Goal: Navigation & Orientation: Understand site structure

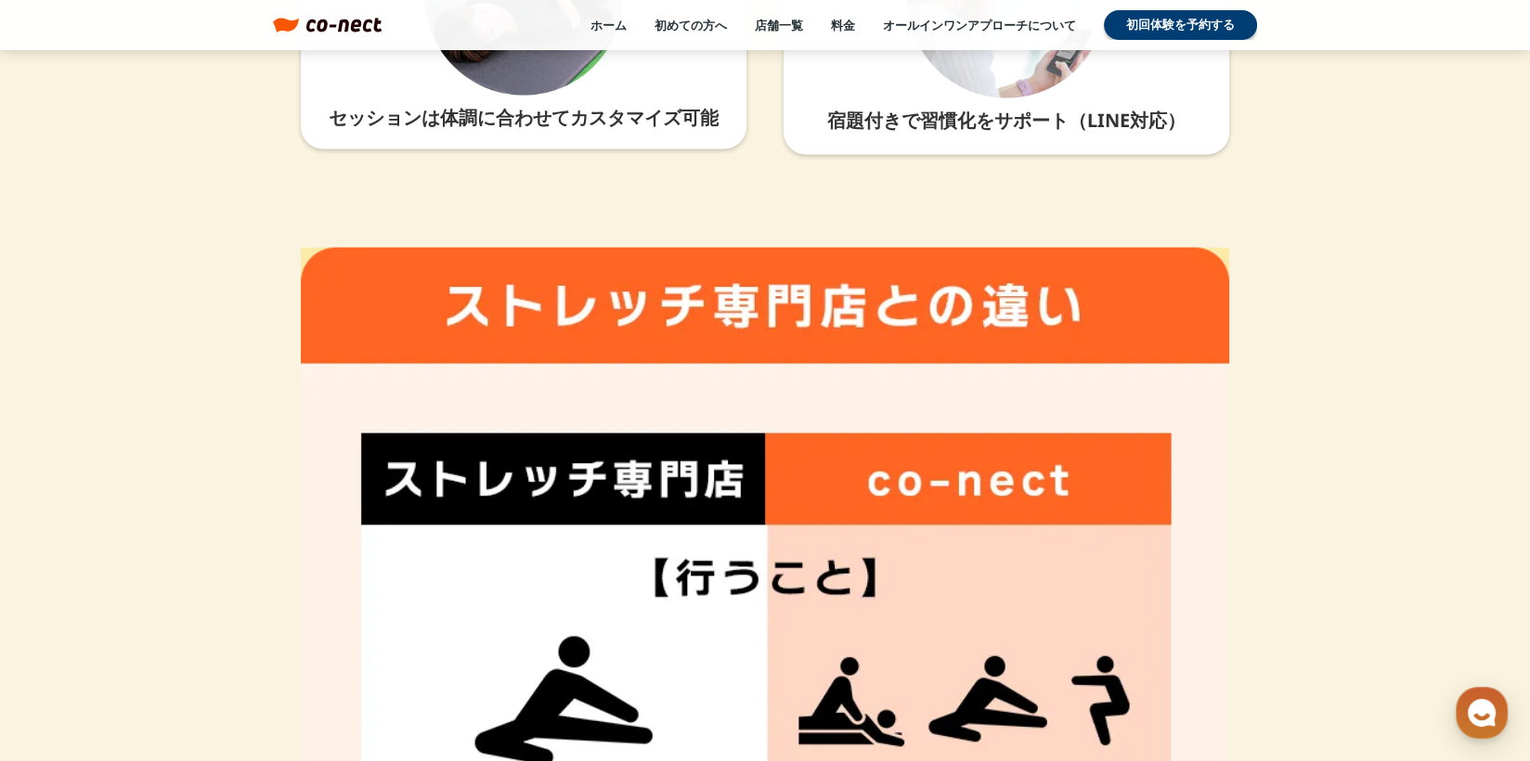
scroll to position [5105, 0]
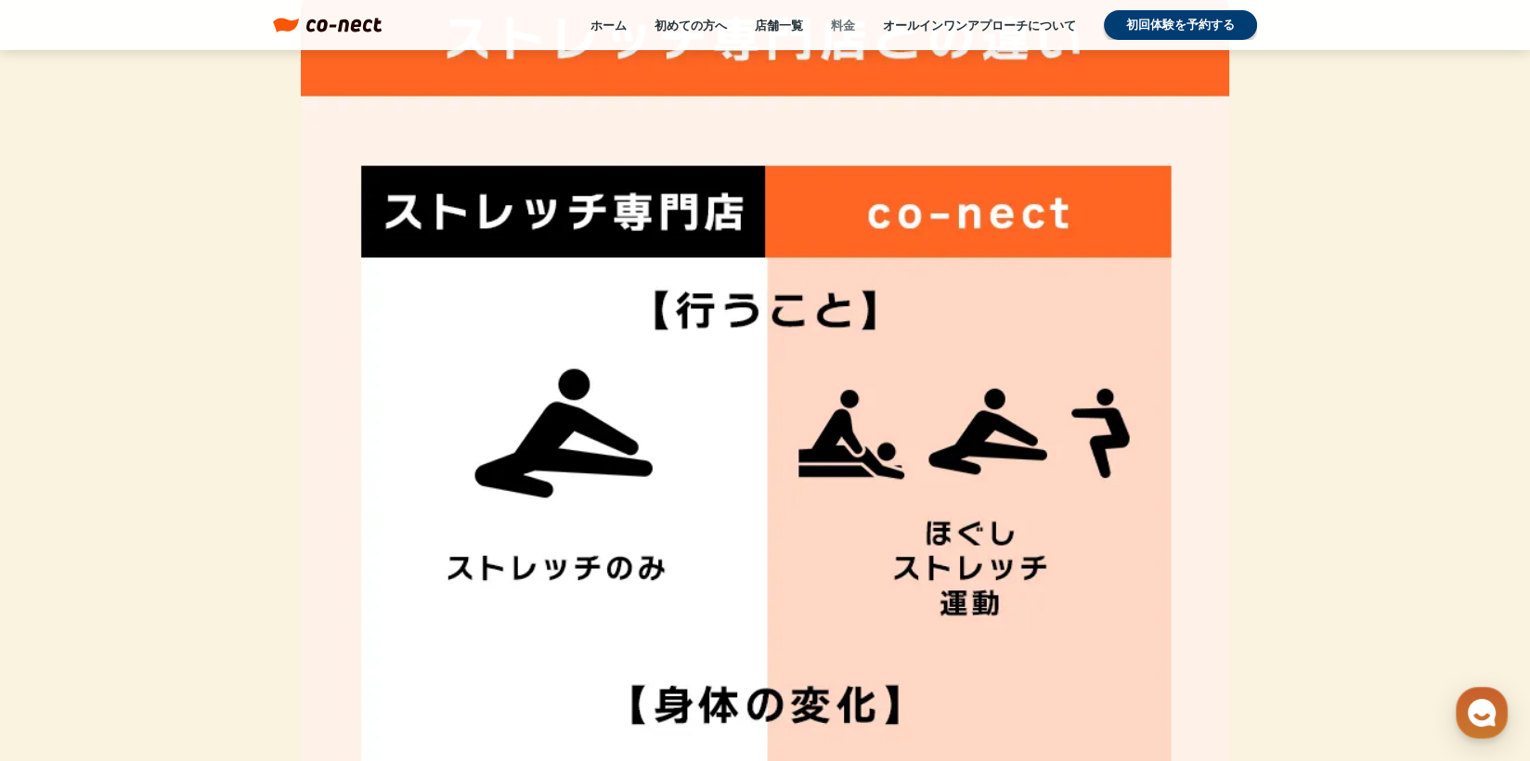
click at [850, 28] on link "料金" at bounding box center [843, 25] width 24 height 17
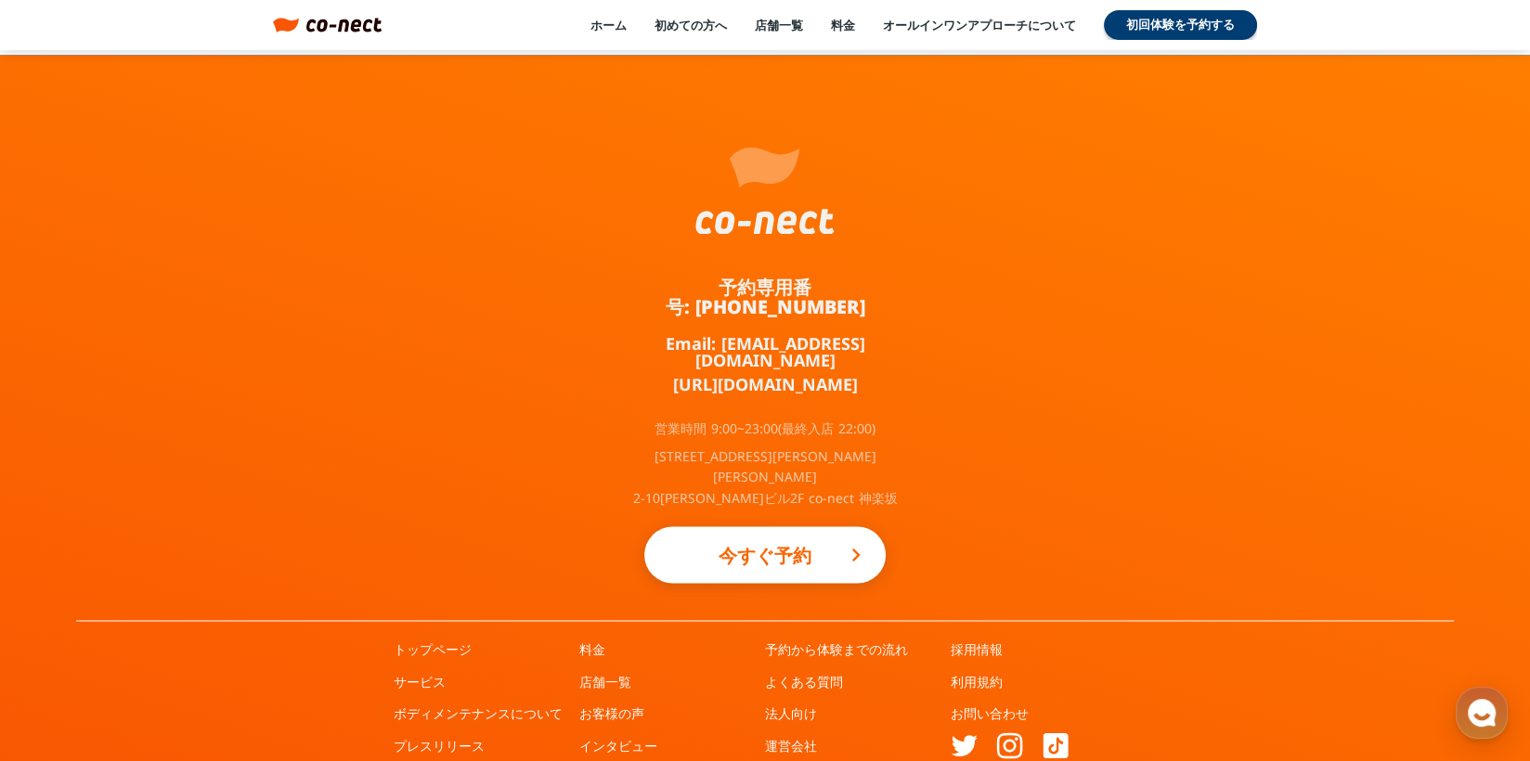
scroll to position [4089, 0]
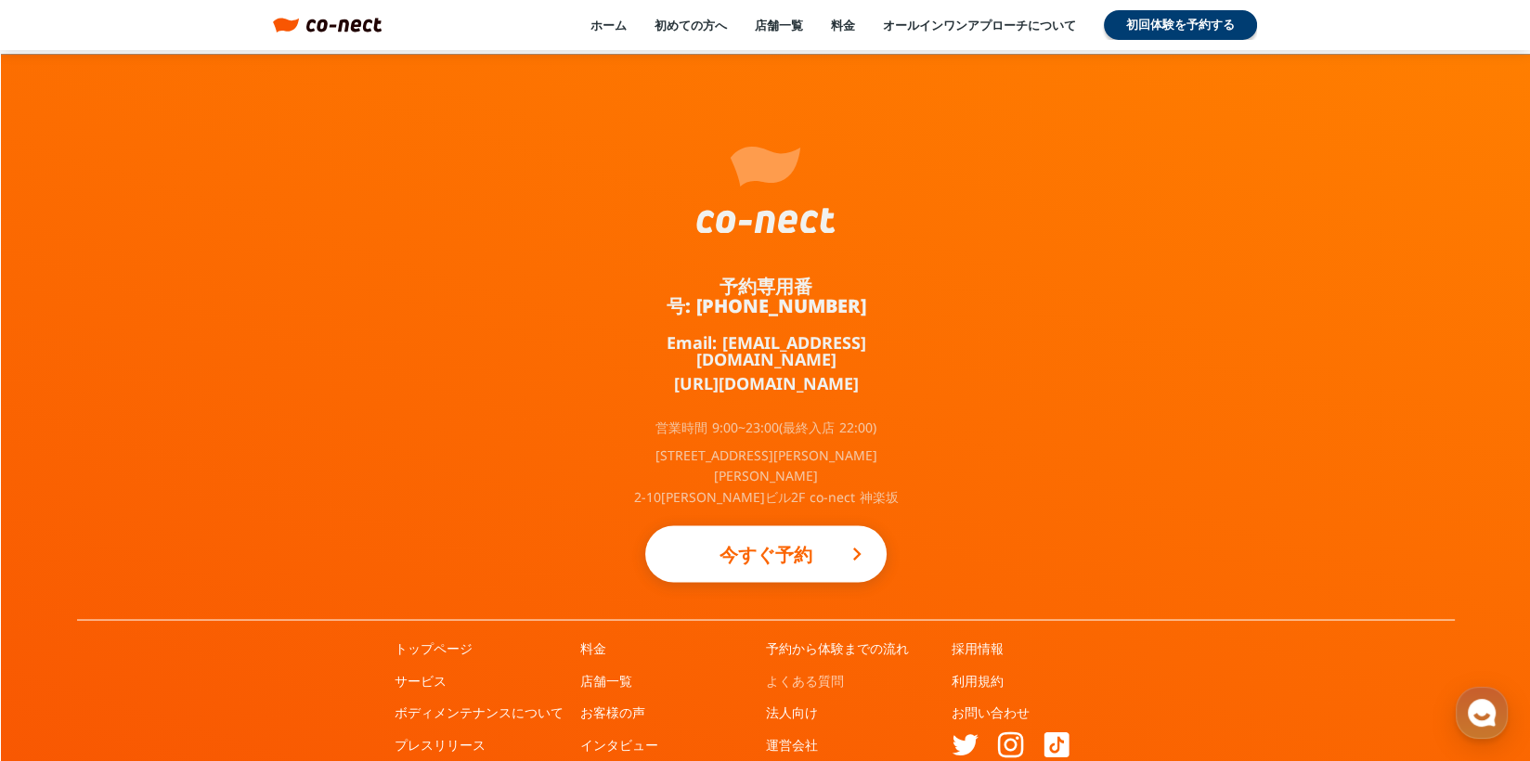
click at [833, 671] on link "よくある質問" at bounding box center [805, 680] width 78 height 19
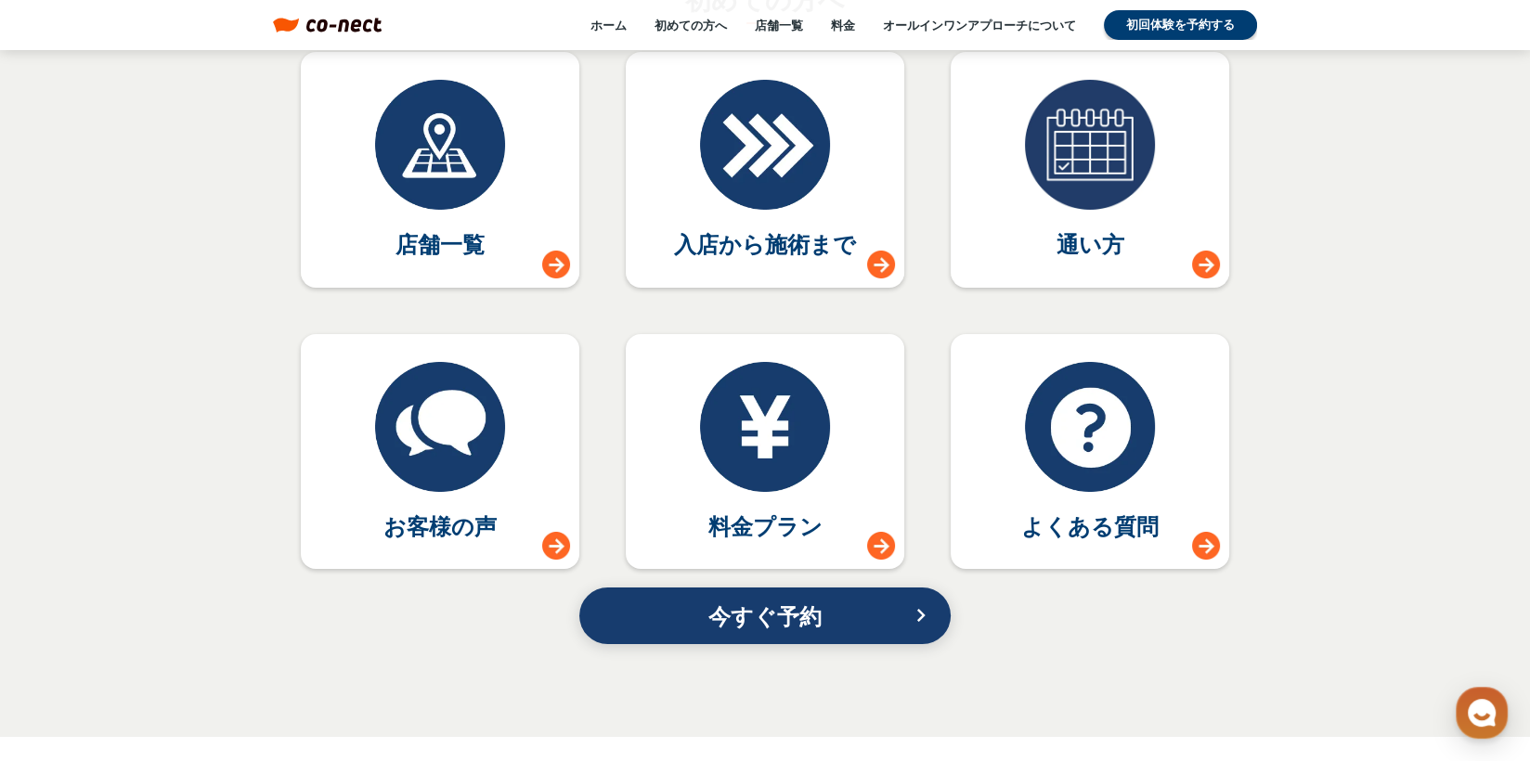
scroll to position [8168, 0]
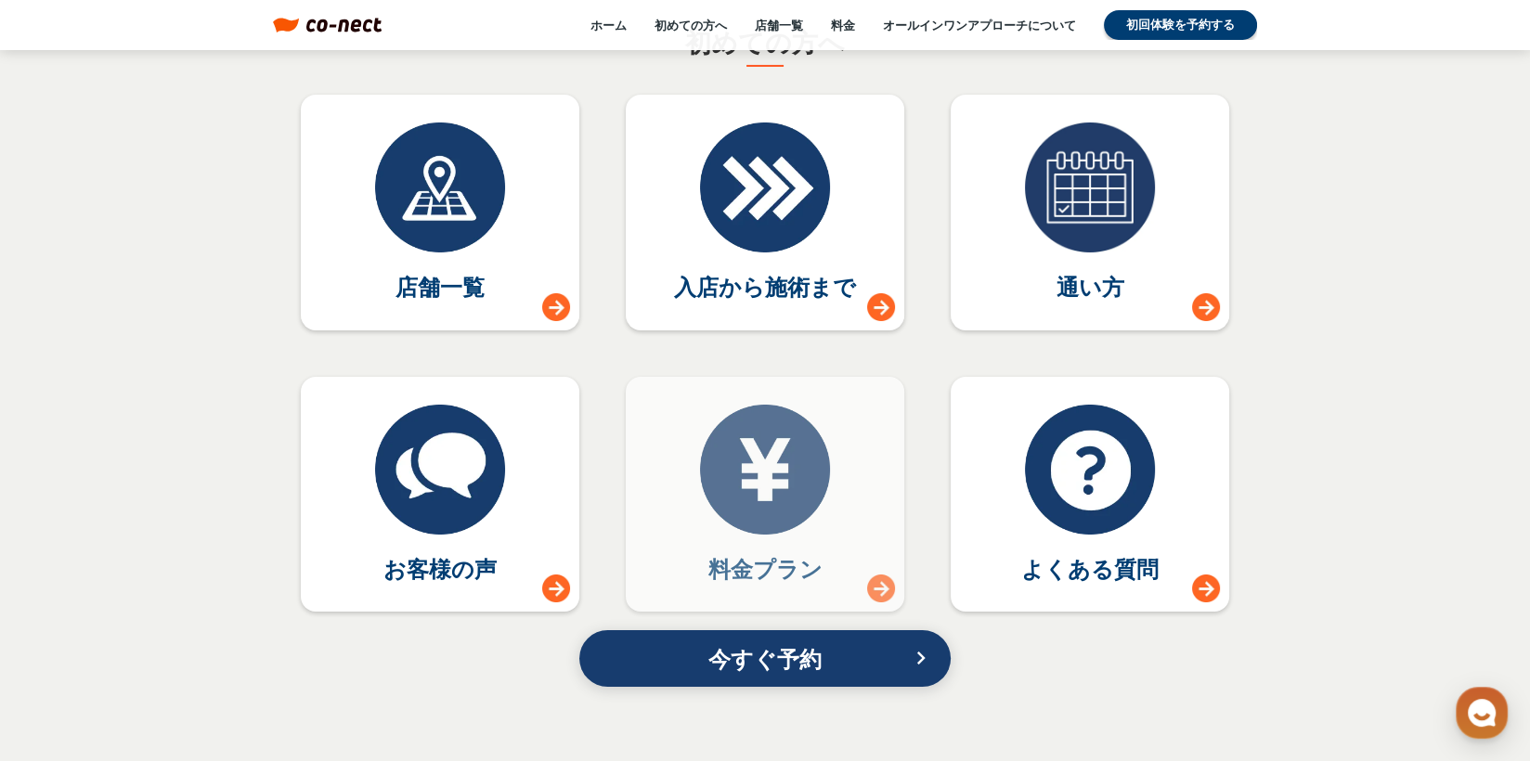
click at [792, 497] on div at bounding box center [765, 470] width 130 height 130
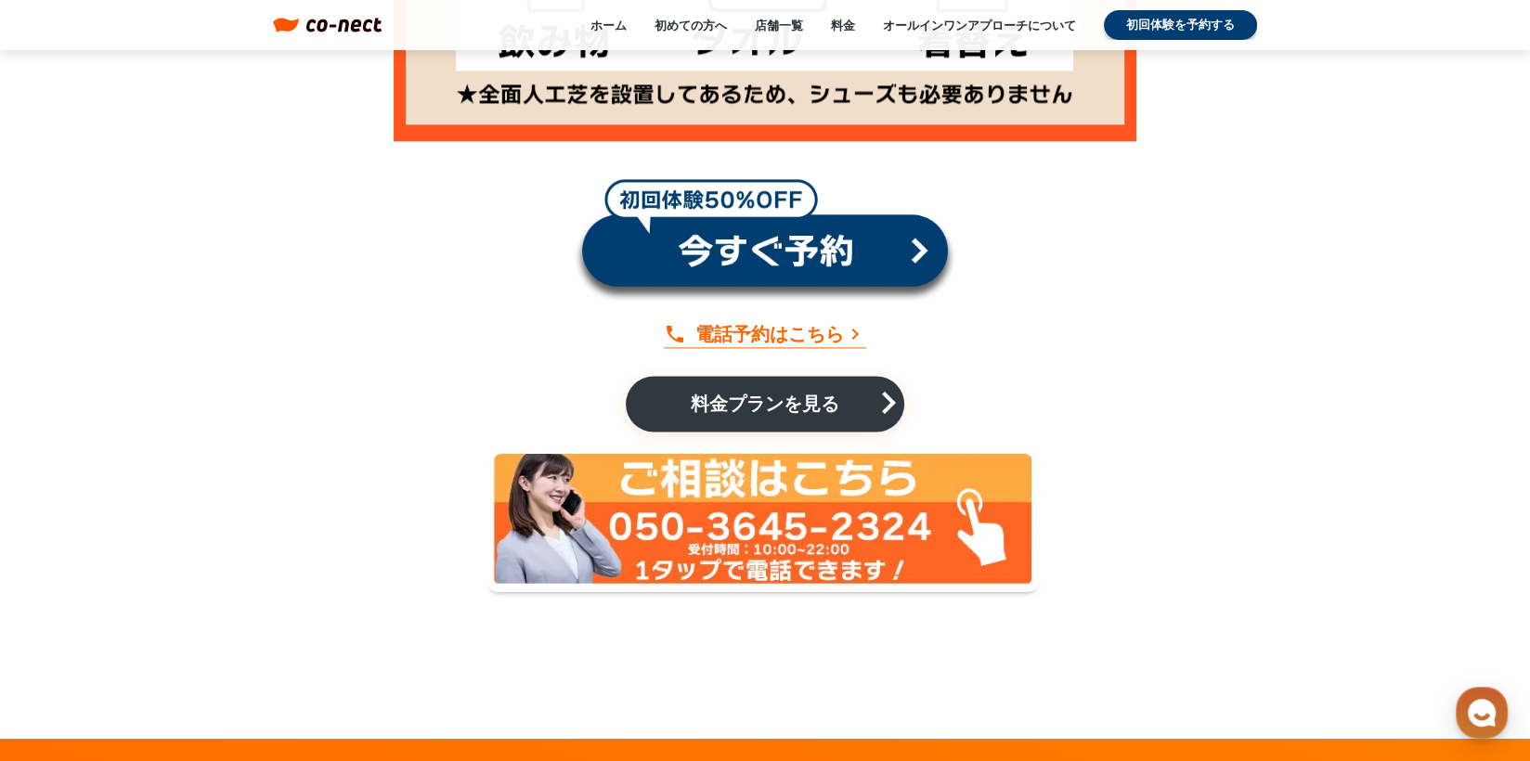
scroll to position [3620, 0]
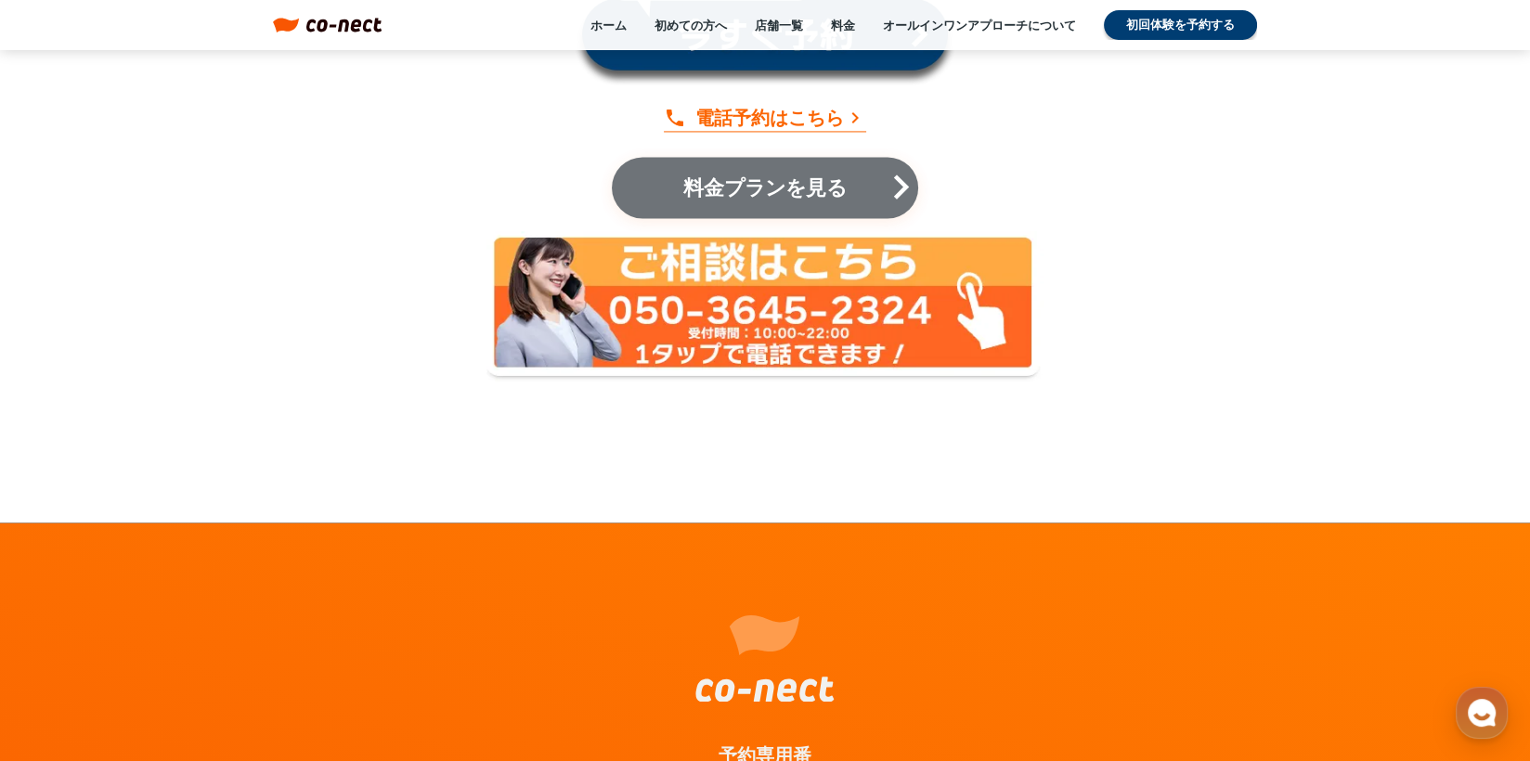
click at [803, 192] on p "料金プランを見る" at bounding box center [765, 187] width 194 height 20
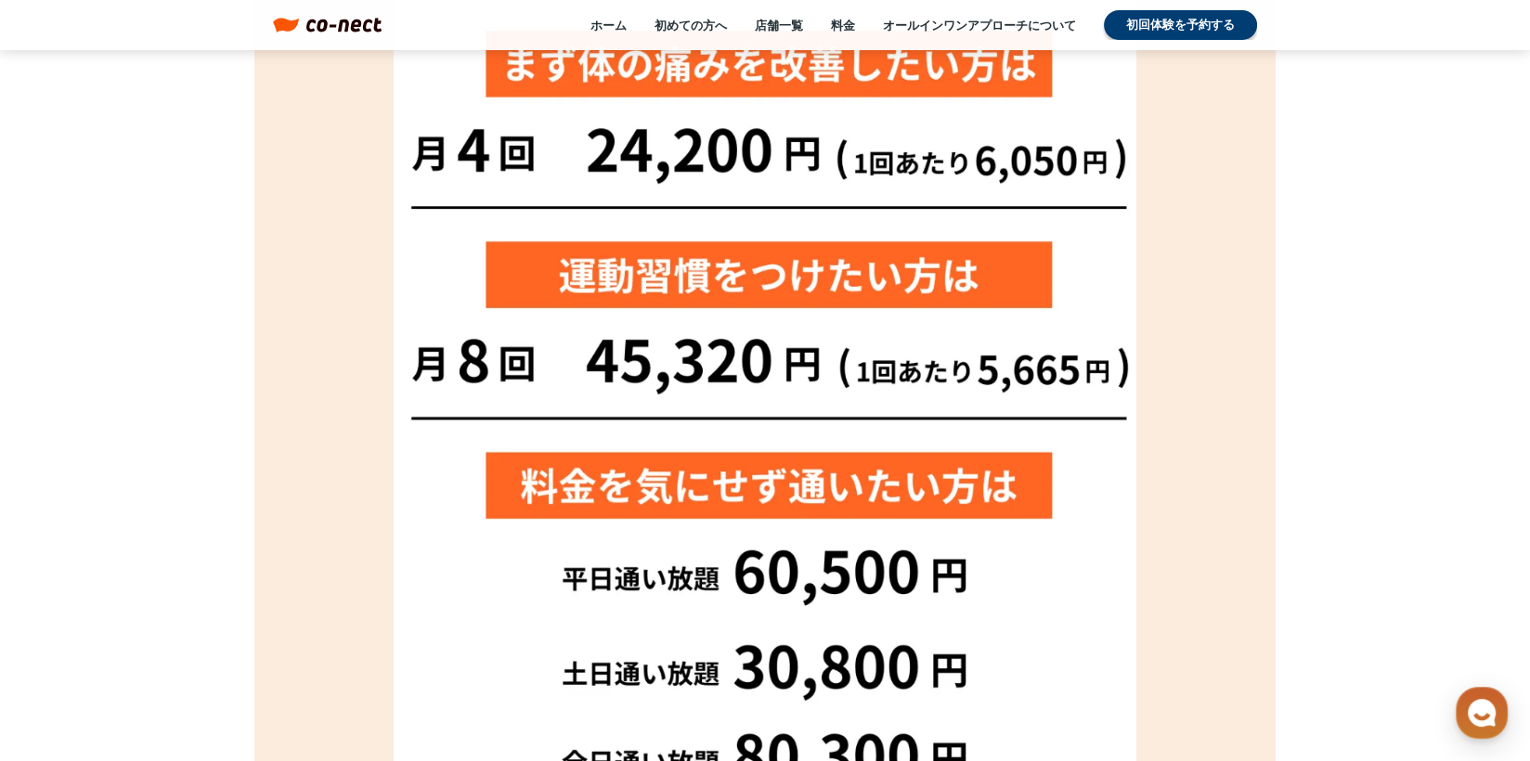
scroll to position [371, 0]
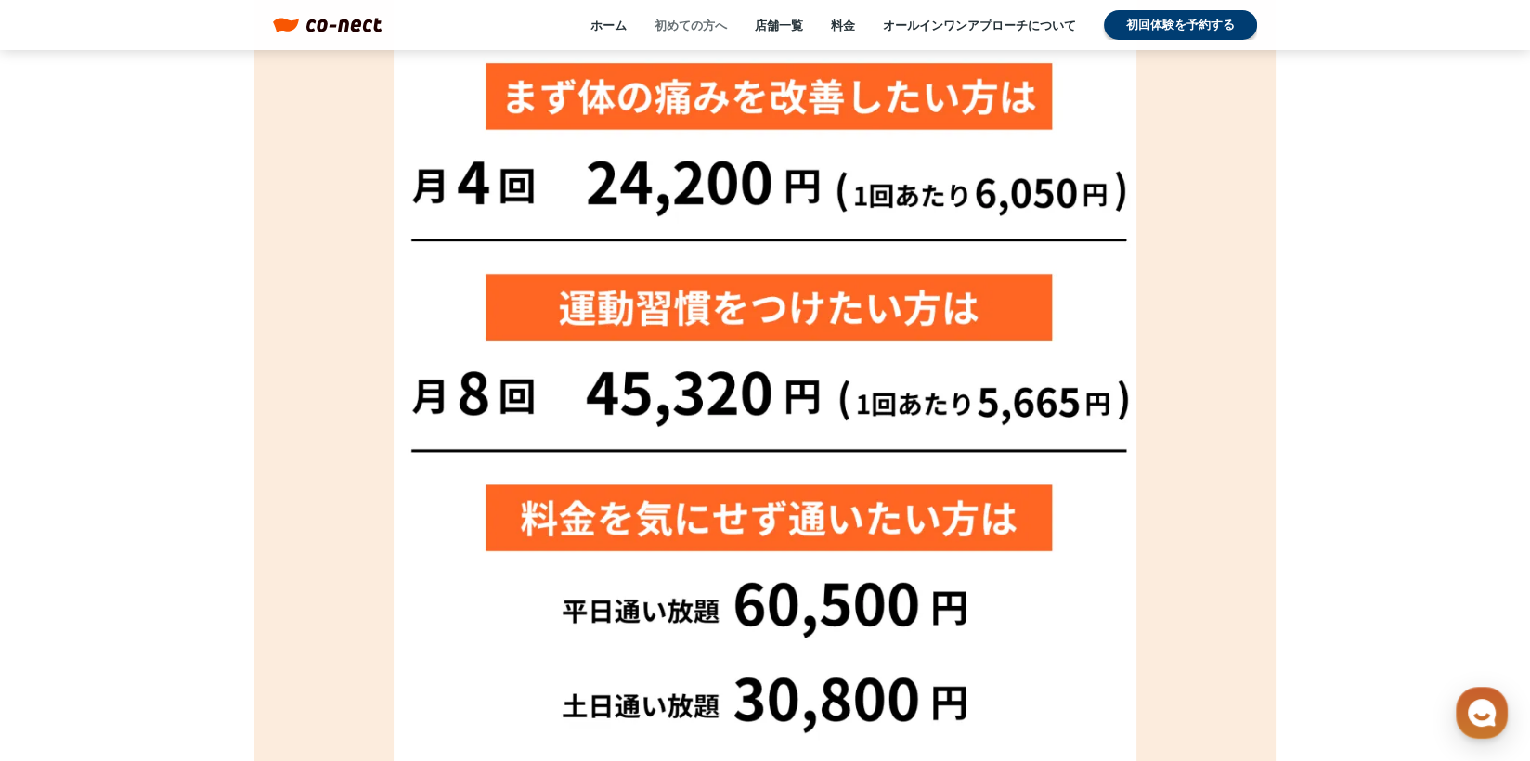
click at [683, 25] on link "初めての方へ" at bounding box center [690, 25] width 72 height 17
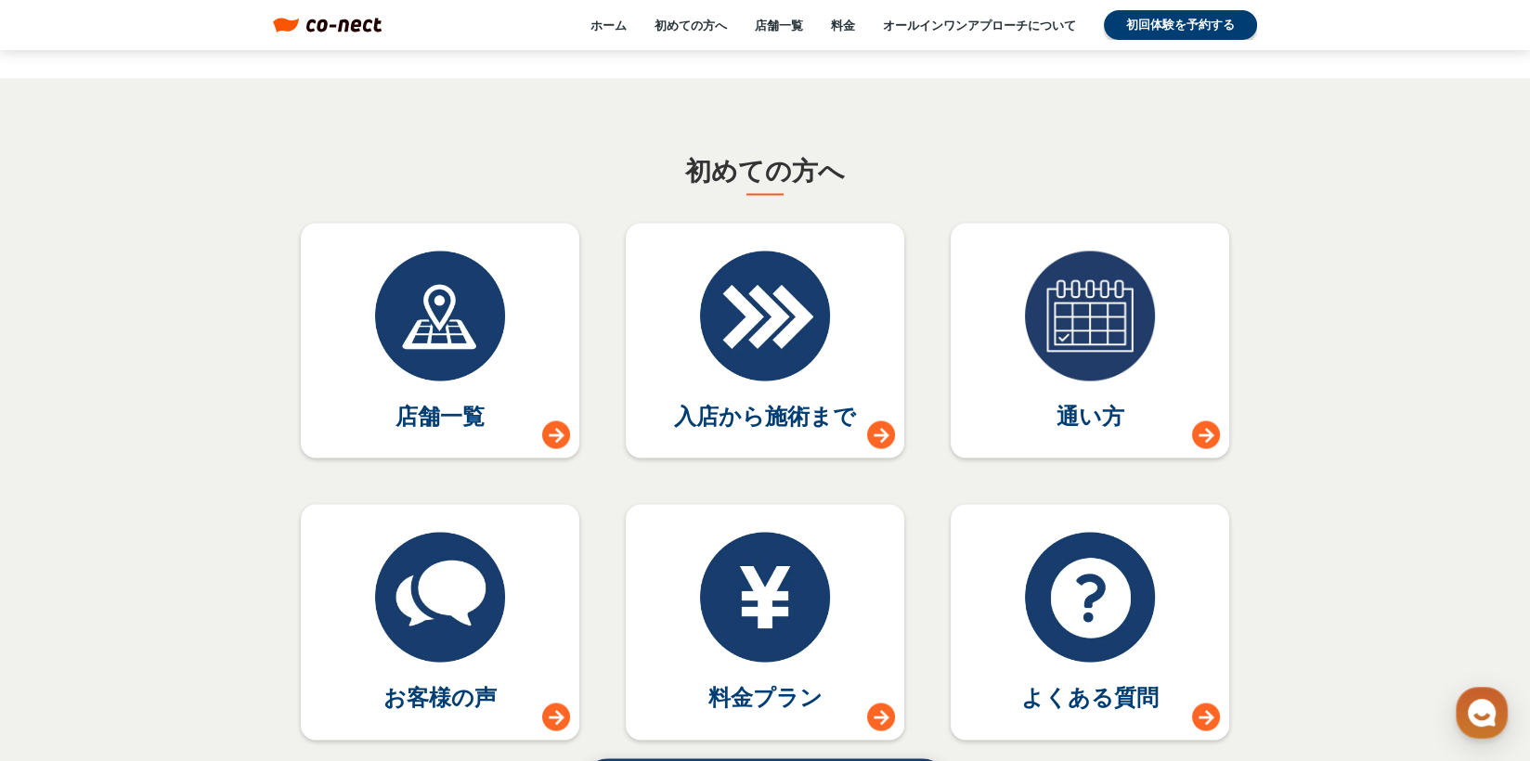
scroll to position [8118, 0]
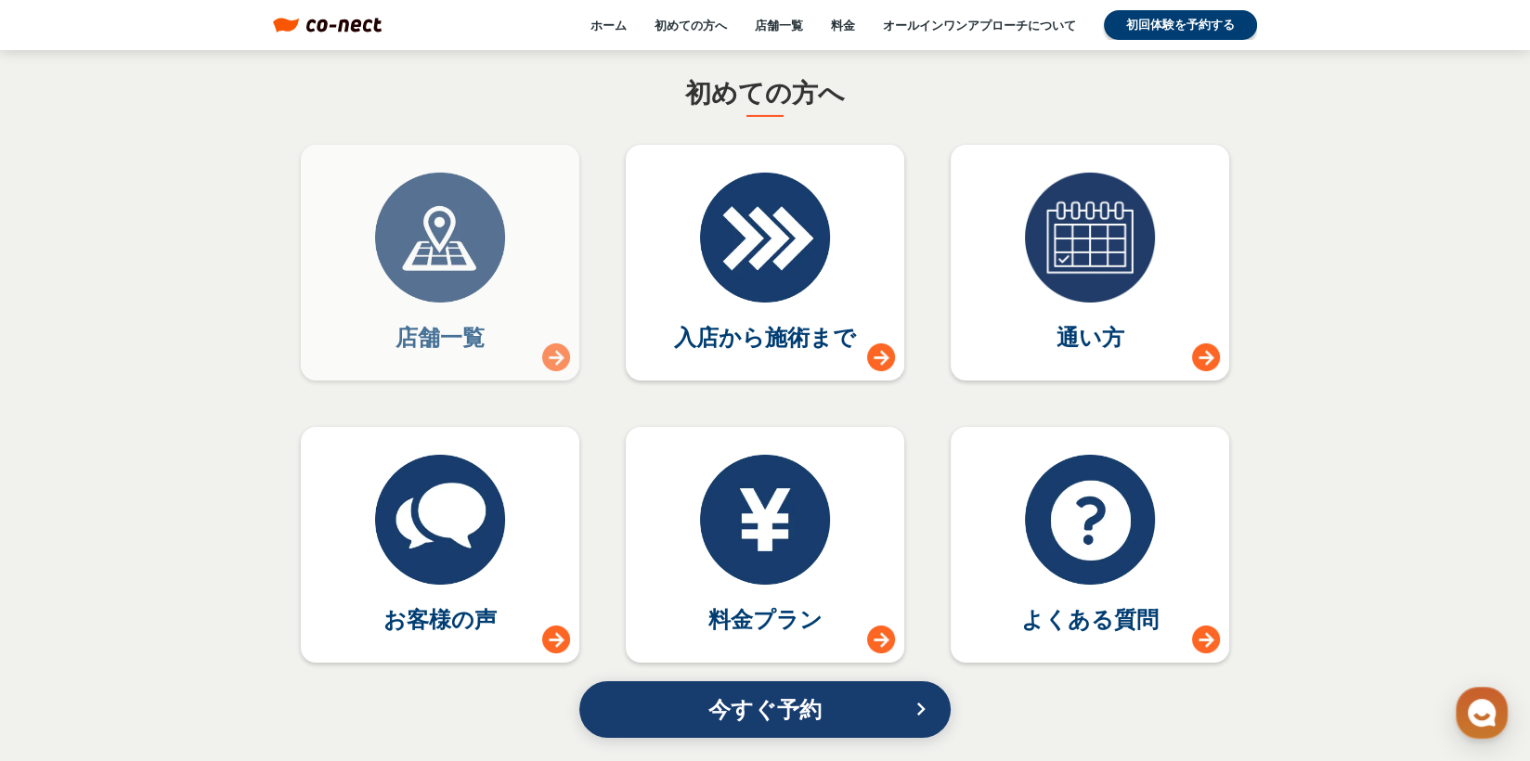
click at [527, 333] on link "店舗一覧" at bounding box center [440, 263] width 278 height 236
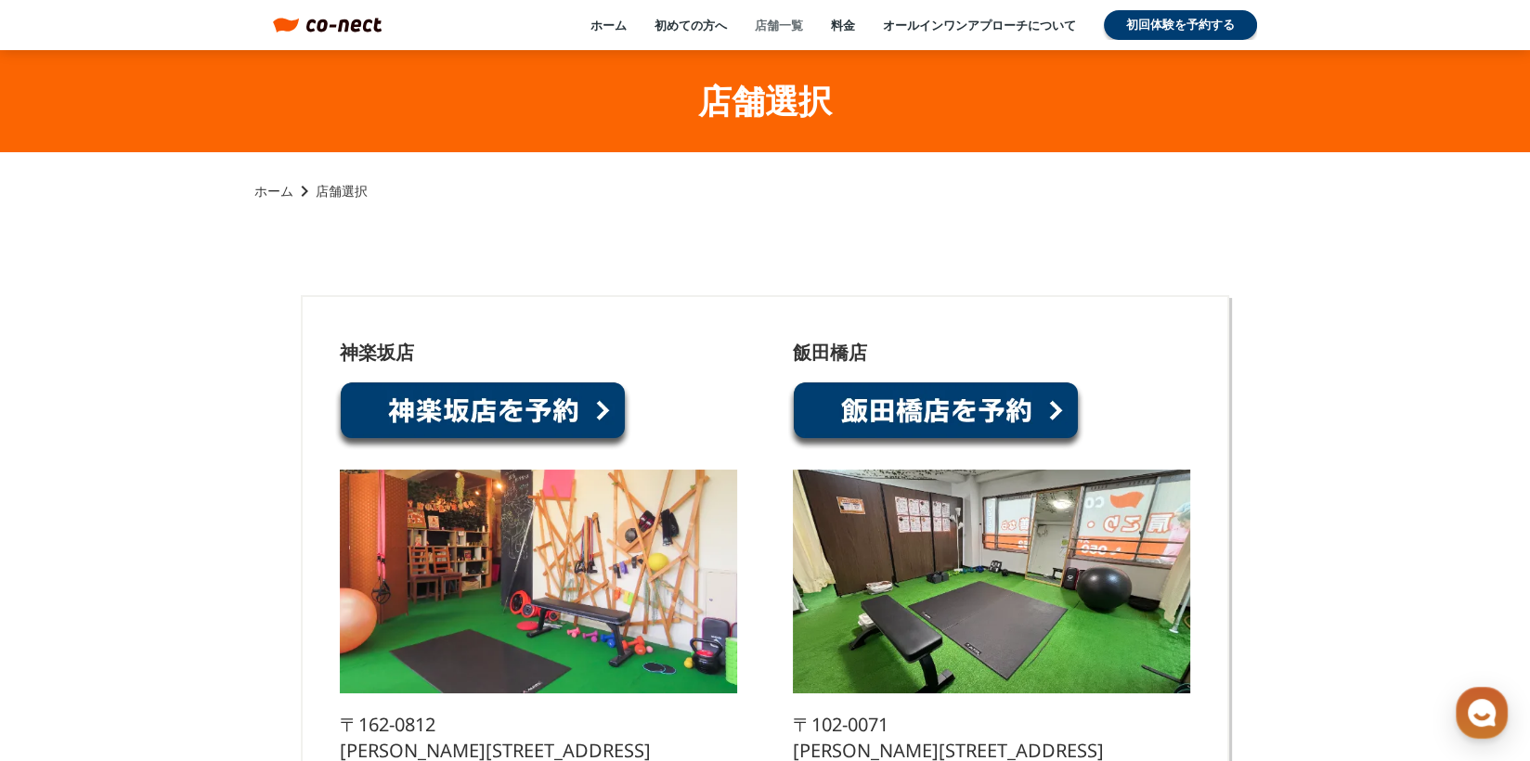
click at [778, 22] on link "店舗一覧" at bounding box center [779, 25] width 48 height 17
click at [772, 29] on link "店舗一覧" at bounding box center [779, 25] width 48 height 17
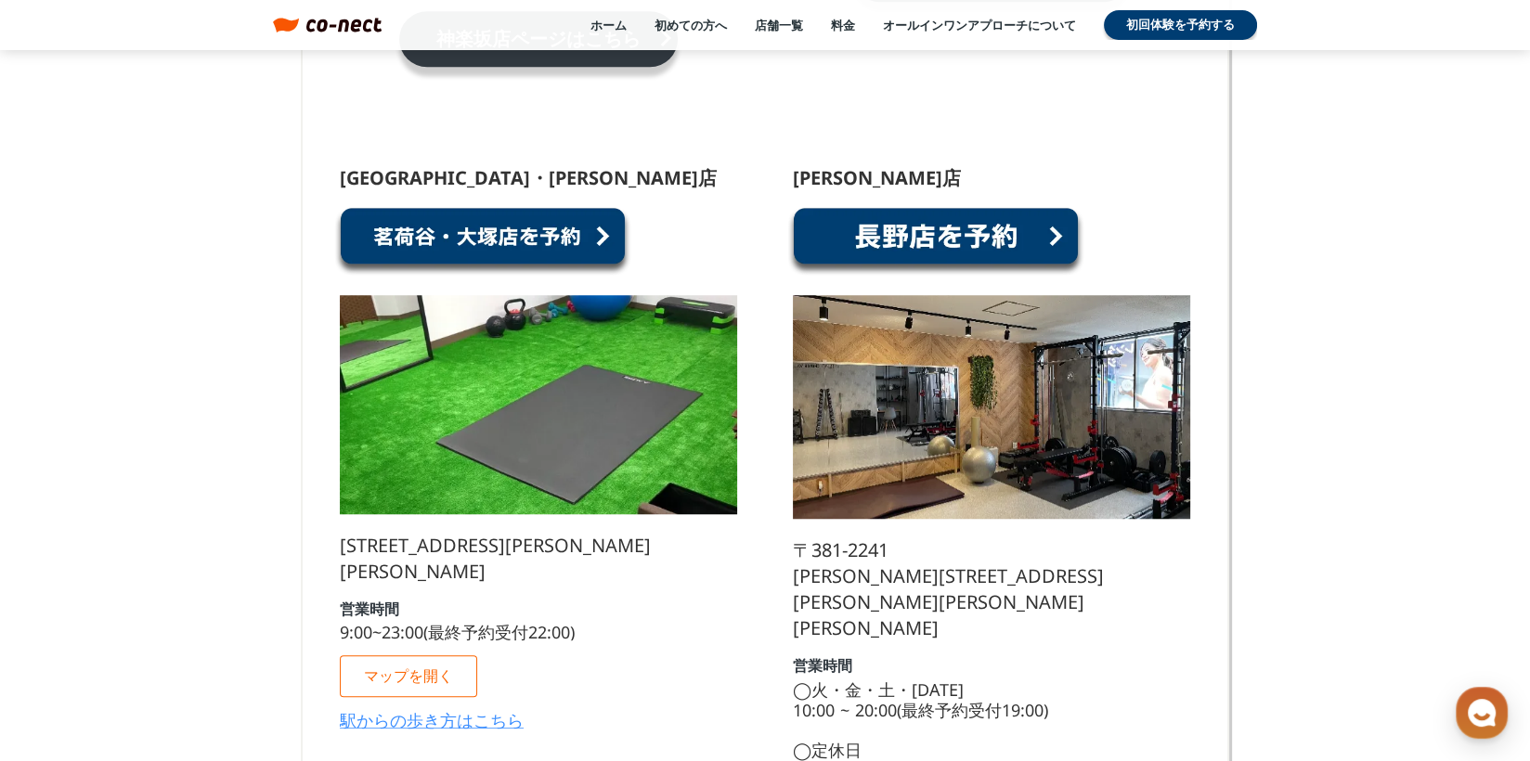
scroll to position [1520, 0]
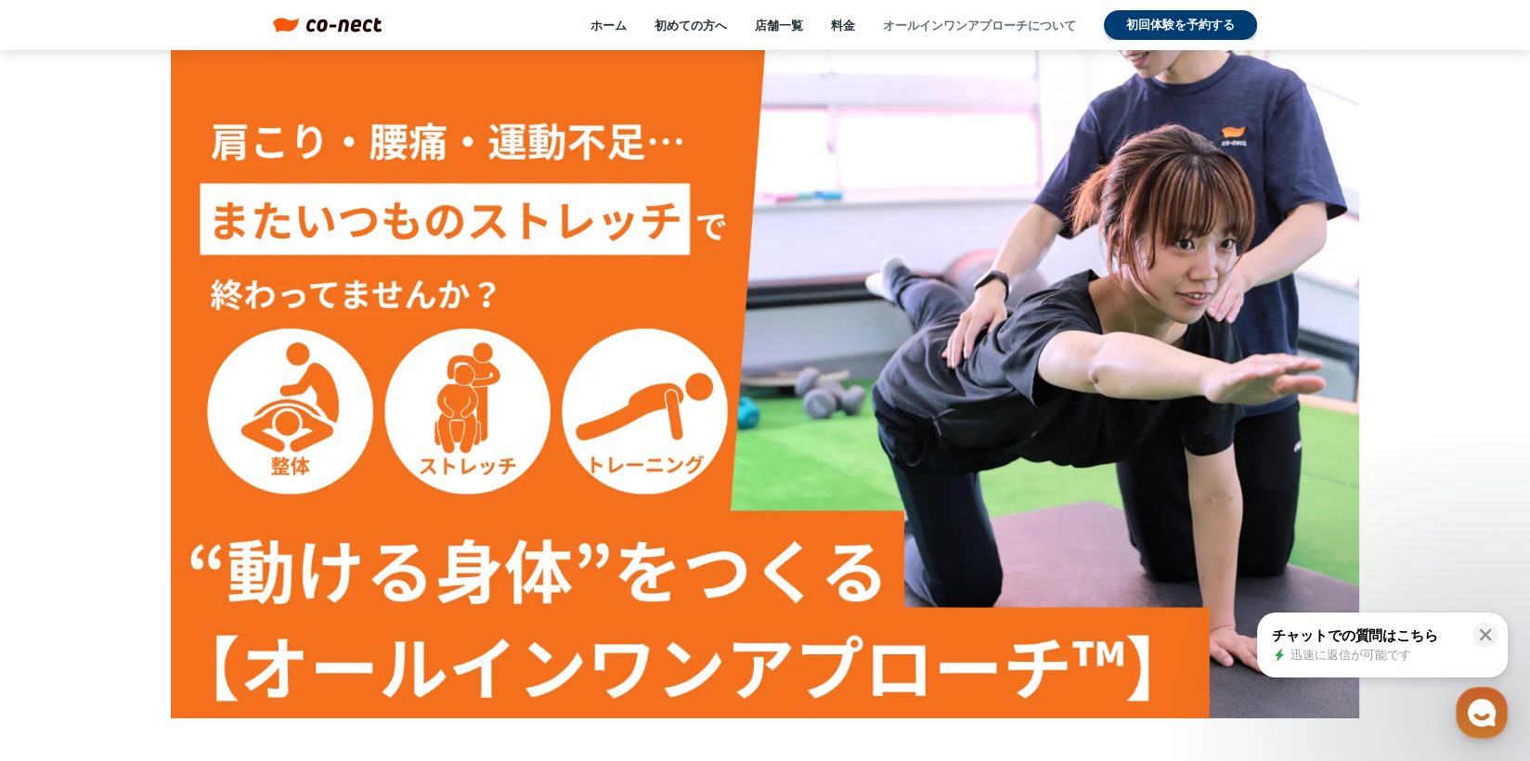
click at [943, 24] on link "オールインワンアプローチについて" at bounding box center [979, 25] width 193 height 17
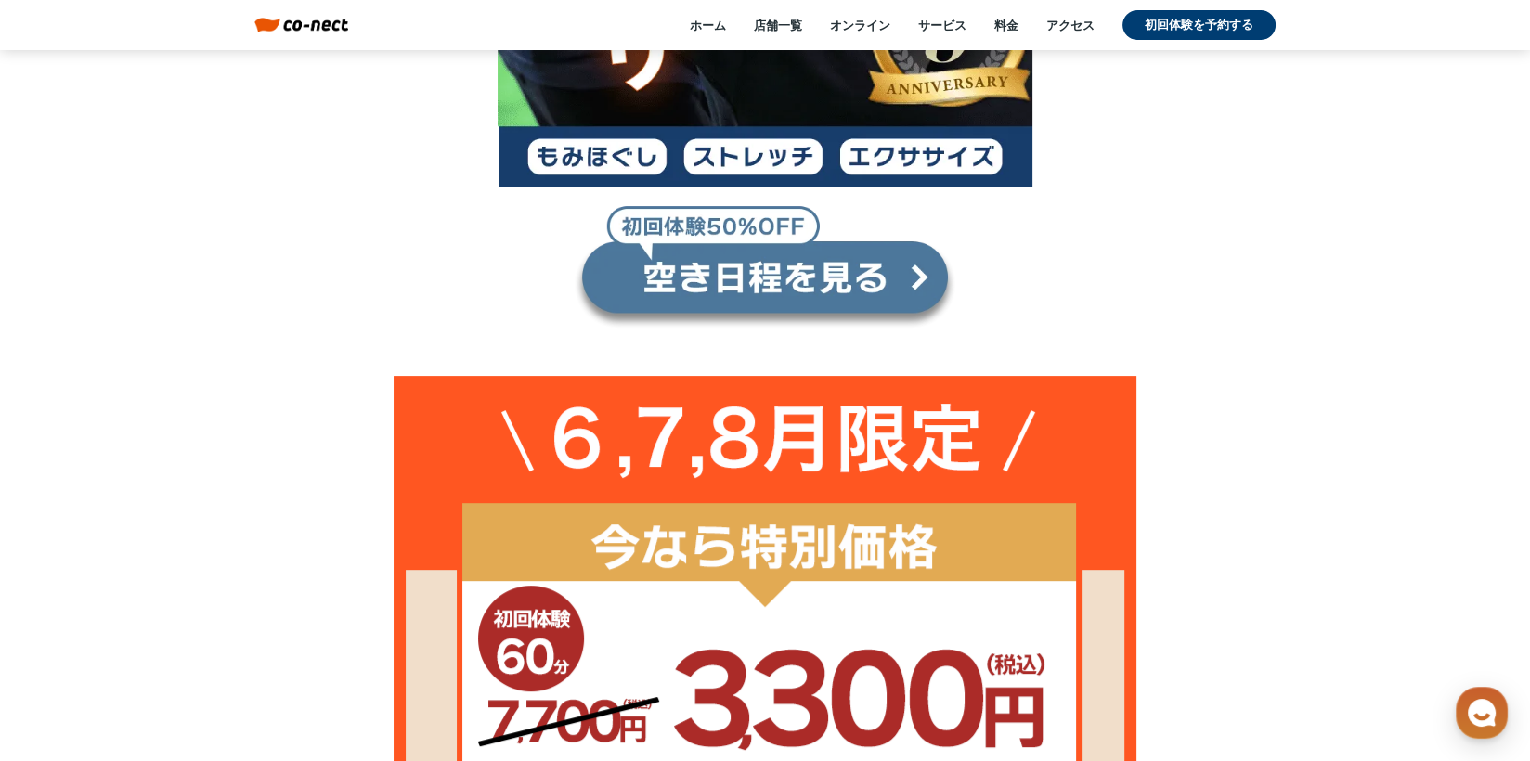
scroll to position [464, 0]
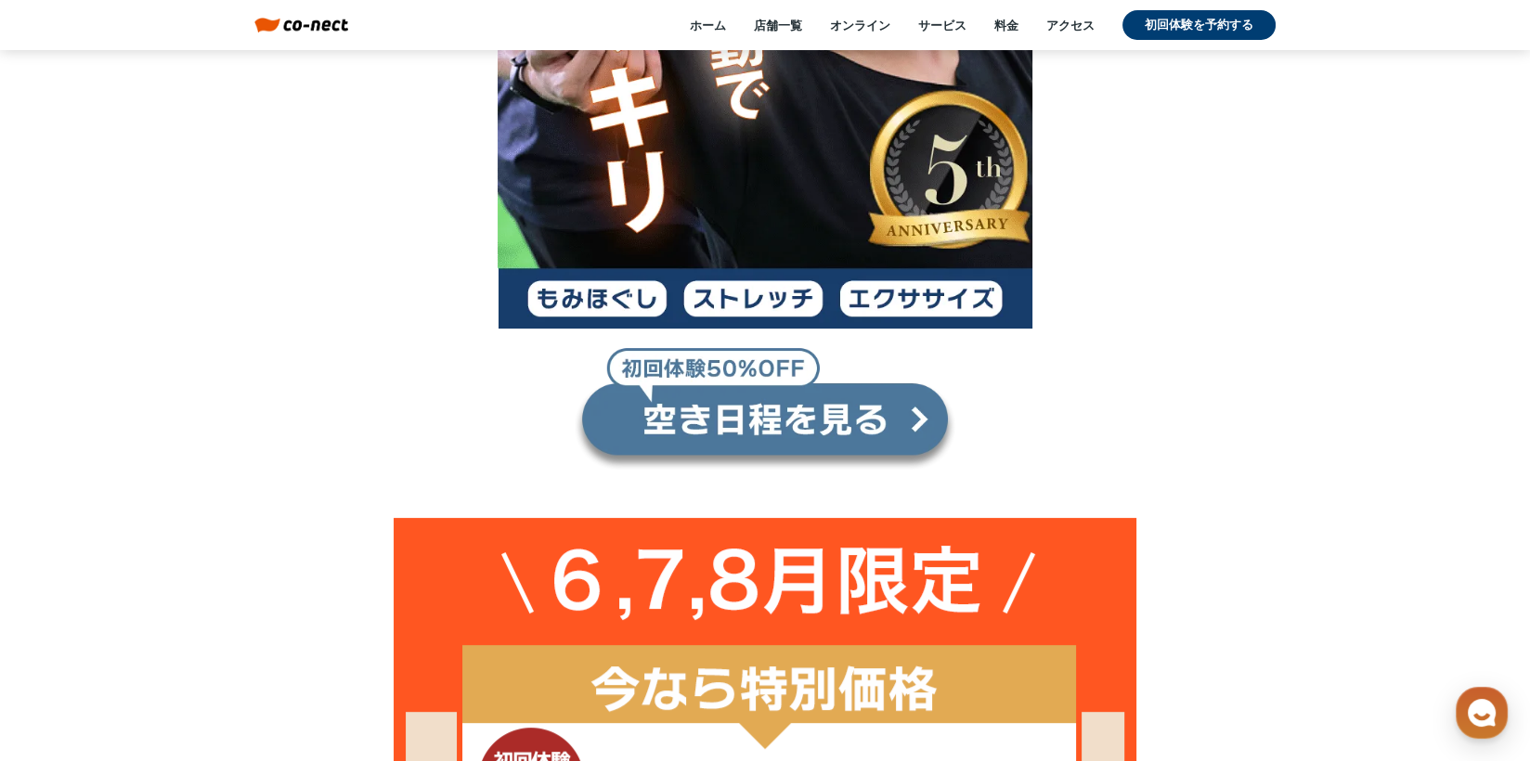
click at [751, 422] on link at bounding box center [765, 409] width 382 height 124
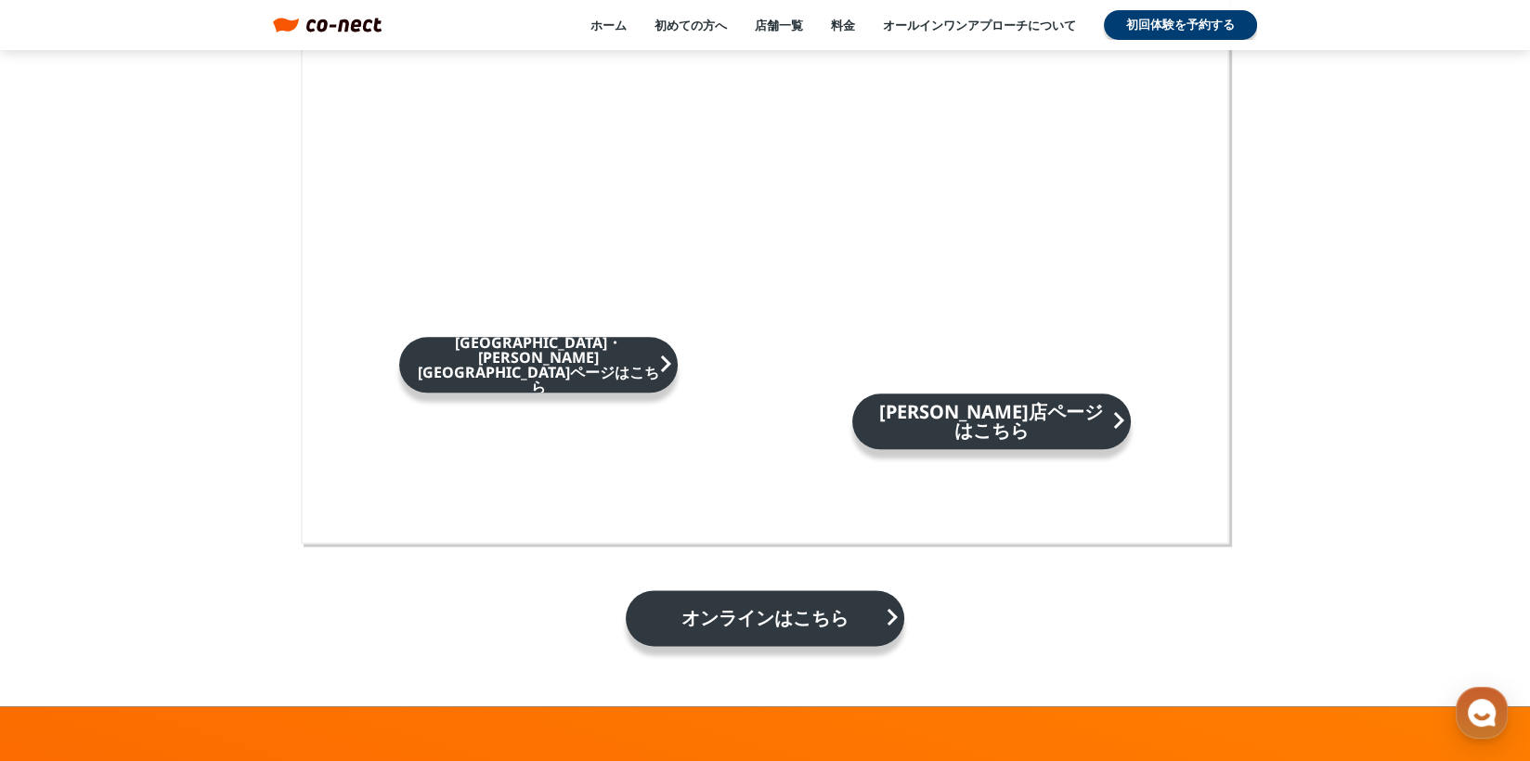
scroll to position [2784, 0]
